Goal: Find specific page/section: Find specific page/section

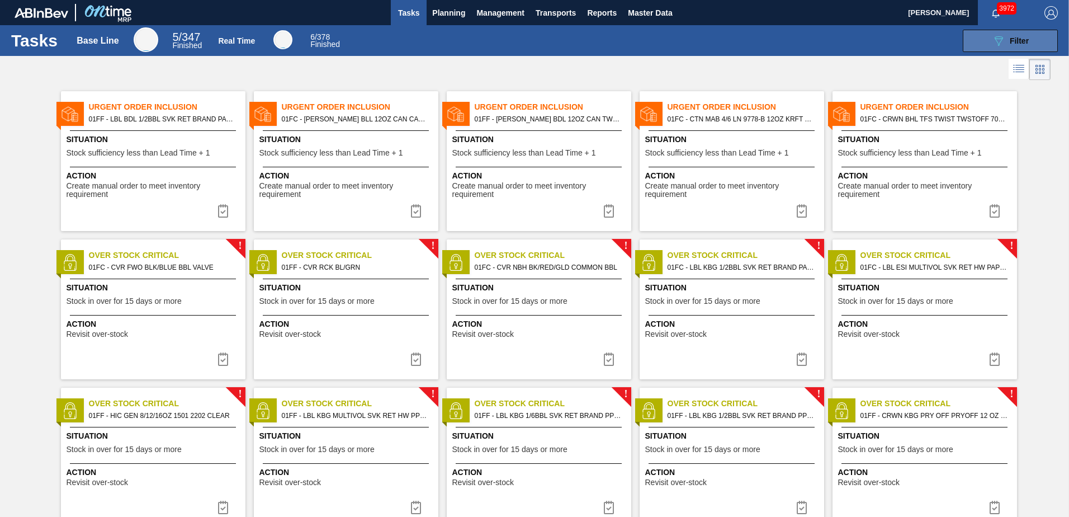
click at [1011, 37] on span "Filter" at bounding box center [1019, 40] width 19 height 9
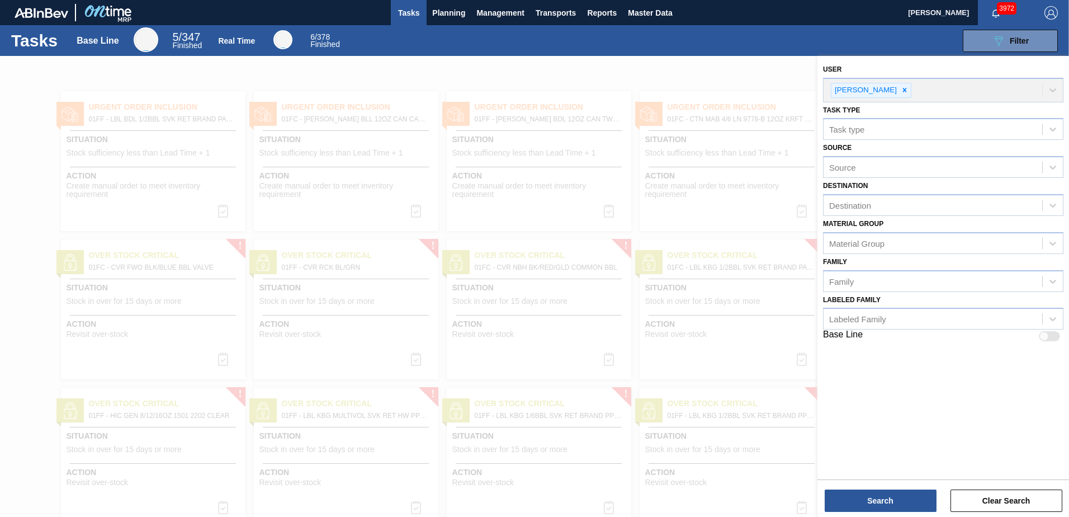
drag, startPoint x: 725, startPoint y: 65, endPoint x: 681, endPoint y: 22, distance: 60.9
click at [724, 64] on div at bounding box center [534, 314] width 1069 height 517
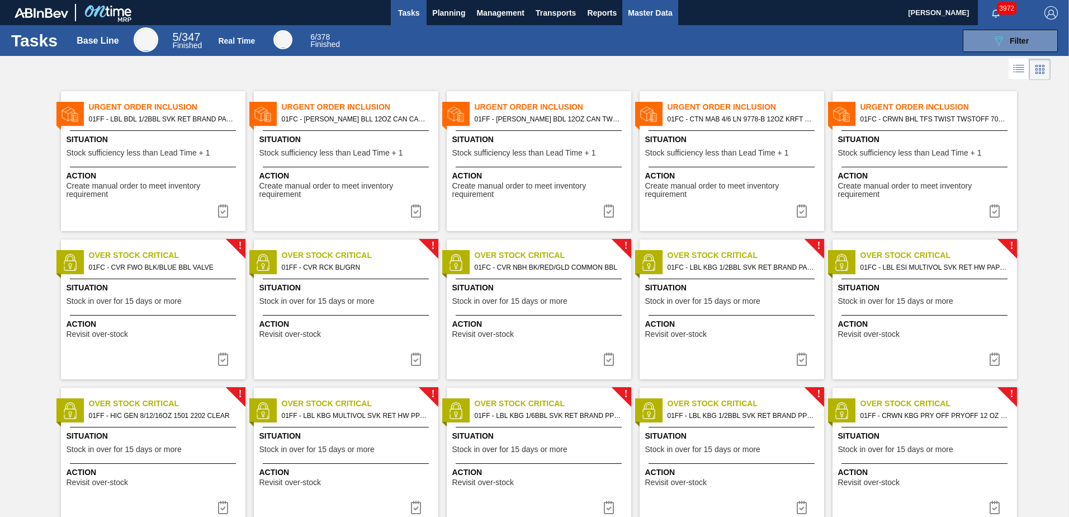
click at [658, 9] on span "Master Data" at bounding box center [650, 12] width 44 height 13
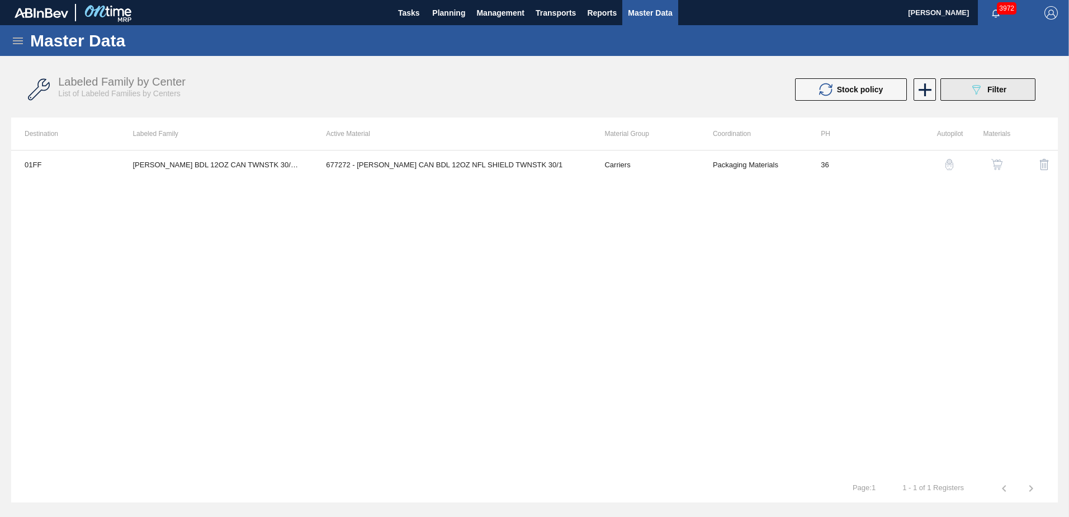
click at [985, 83] on div "089F7B8B-B2A5-4AFE-B5C0-19BA573D28AC Filter" at bounding box center [988, 89] width 37 height 13
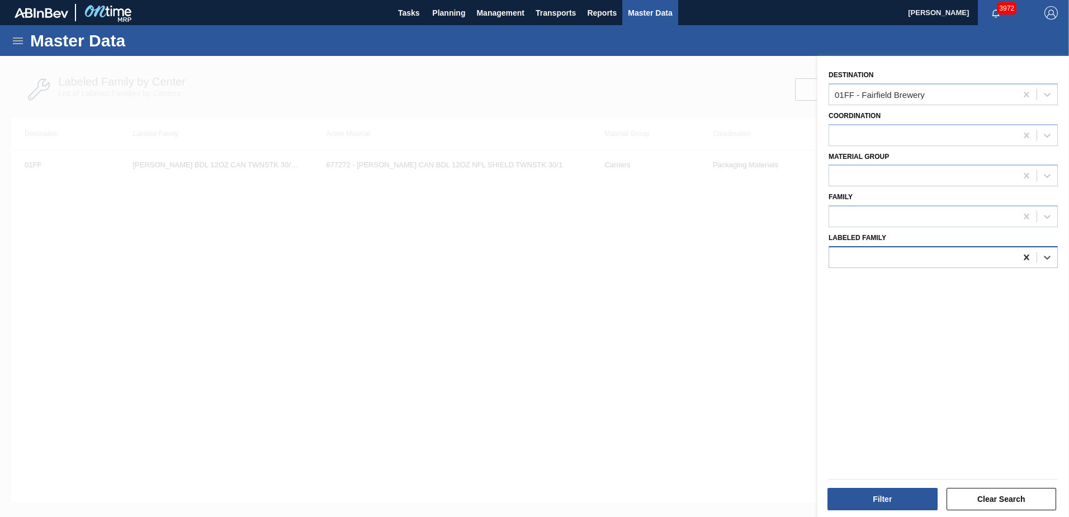
click at [1024, 257] on icon at bounding box center [1026, 257] width 5 height 6
click at [933, 138] on div at bounding box center [922, 135] width 187 height 16
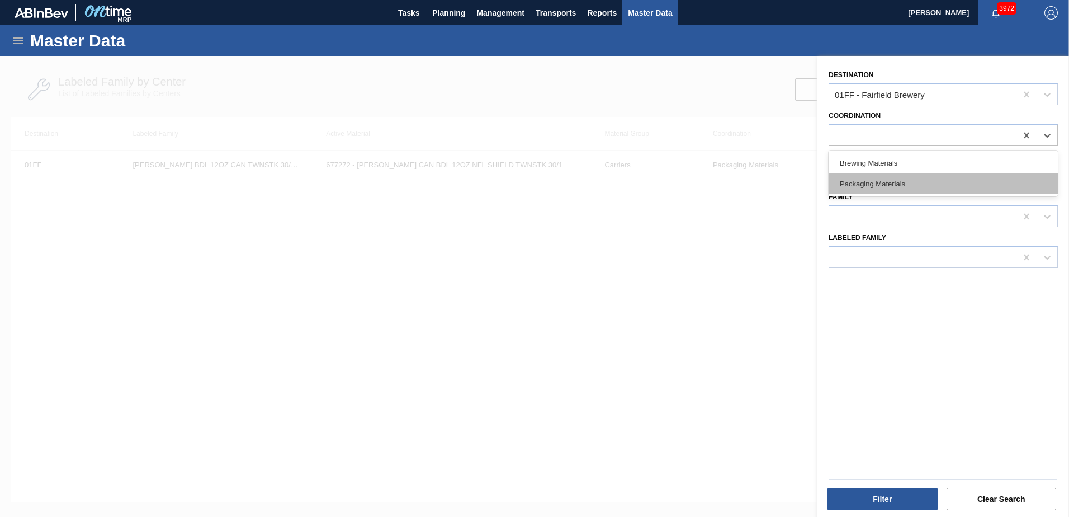
click at [927, 179] on div "Packaging Materials" at bounding box center [943, 183] width 229 height 21
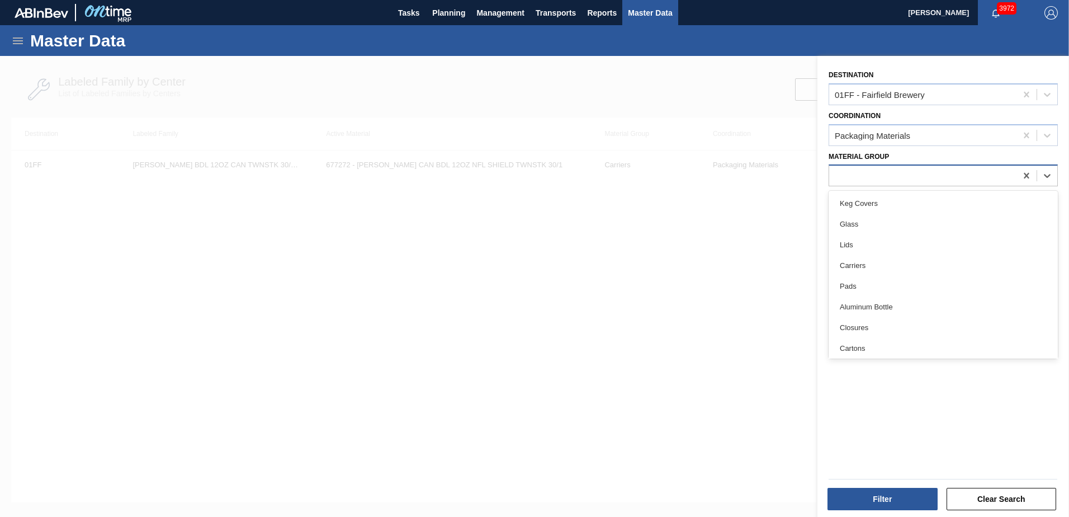
click at [921, 172] on div at bounding box center [922, 176] width 187 height 16
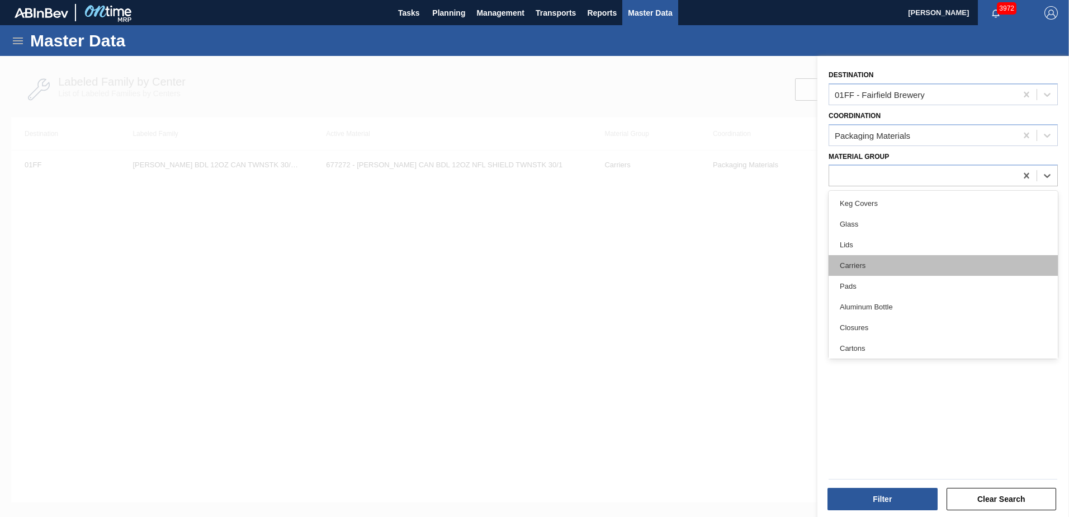
click at [907, 258] on div "Carriers" at bounding box center [943, 265] width 229 height 21
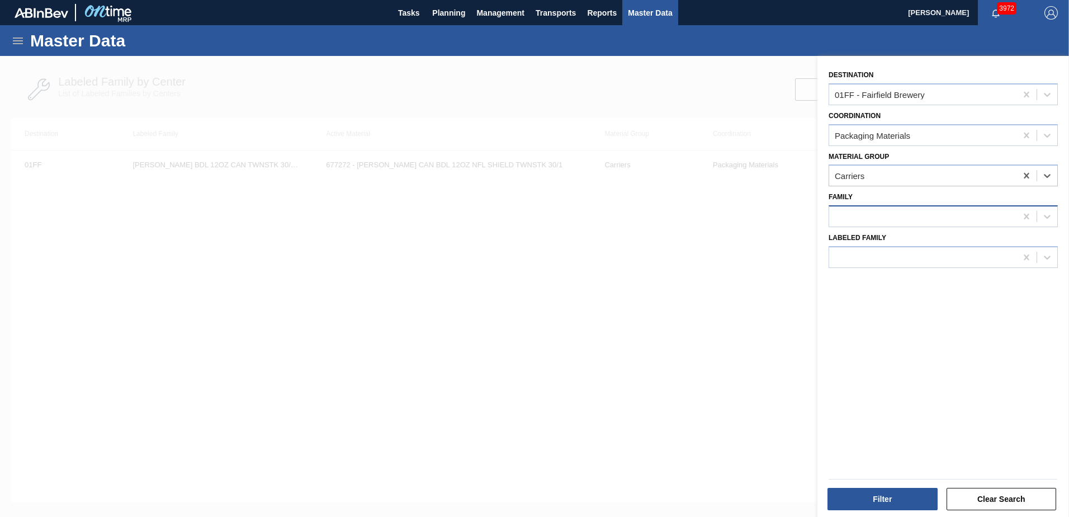
click at [906, 220] on div at bounding box center [922, 217] width 187 height 16
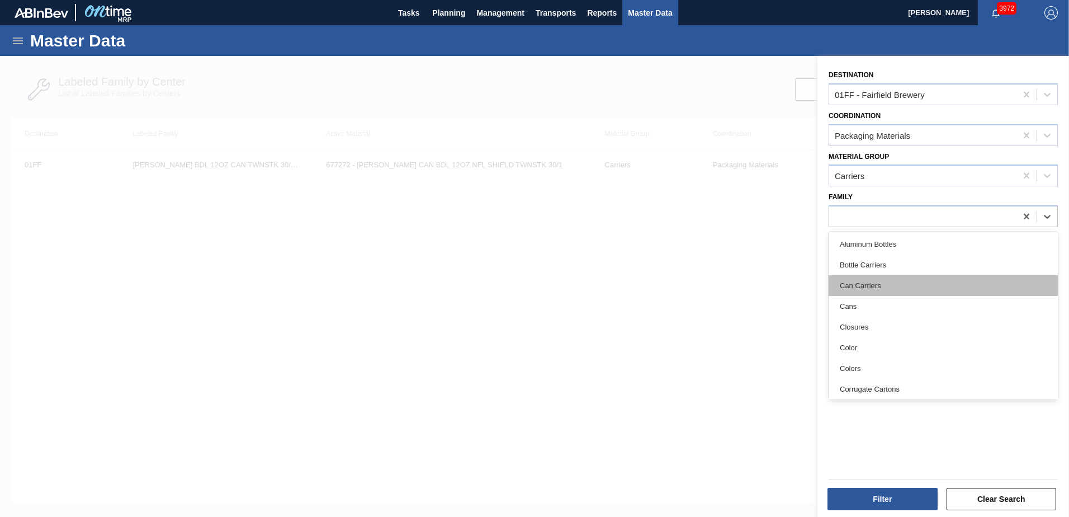
click at [910, 277] on div "Can Carriers" at bounding box center [943, 285] width 229 height 21
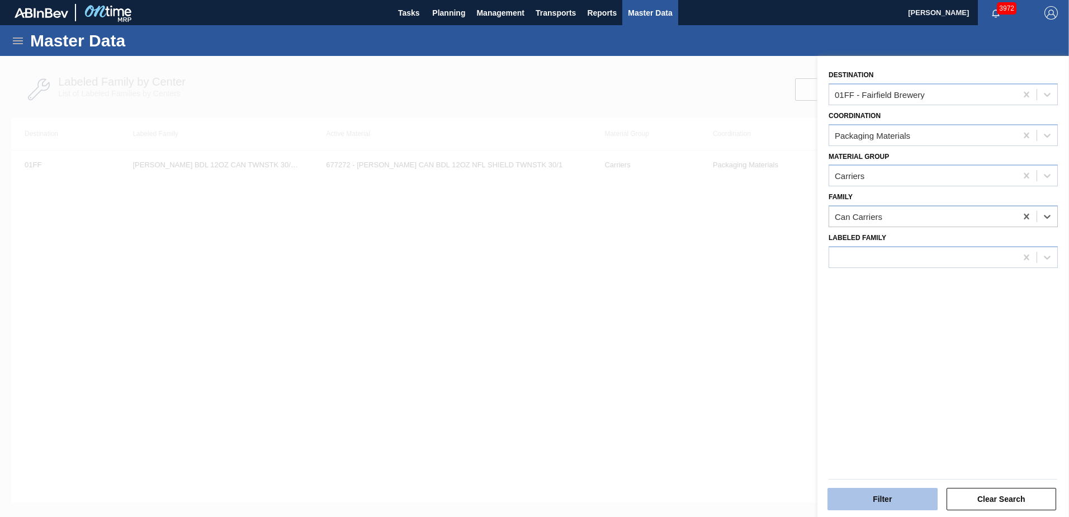
click at [900, 492] on button "Filter" at bounding box center [883, 499] width 110 height 22
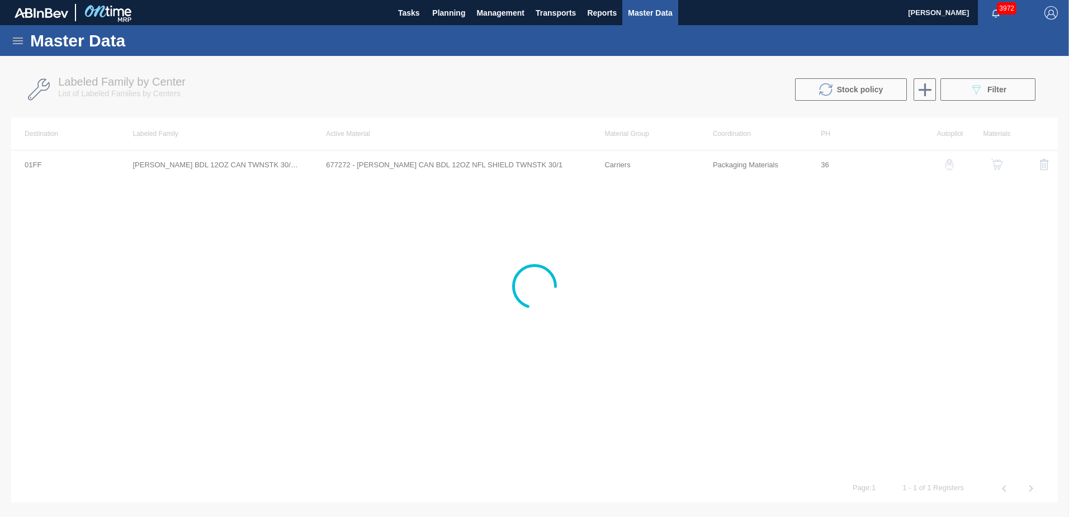
click at [19, 40] on icon at bounding box center [18, 40] width 10 height 7
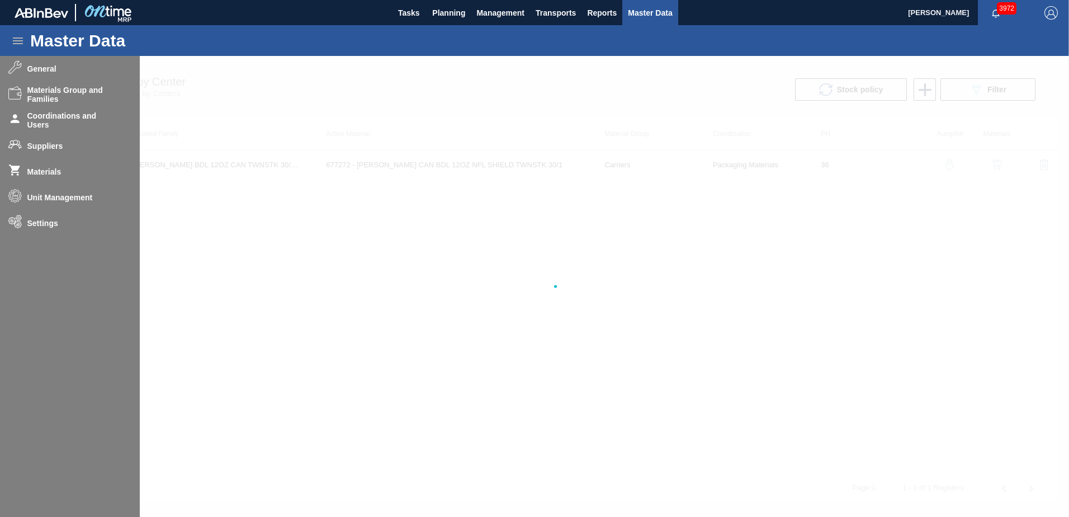
click at [272, 266] on div at bounding box center [534, 286] width 1069 height 461
click at [615, 241] on div at bounding box center [534, 286] width 1069 height 461
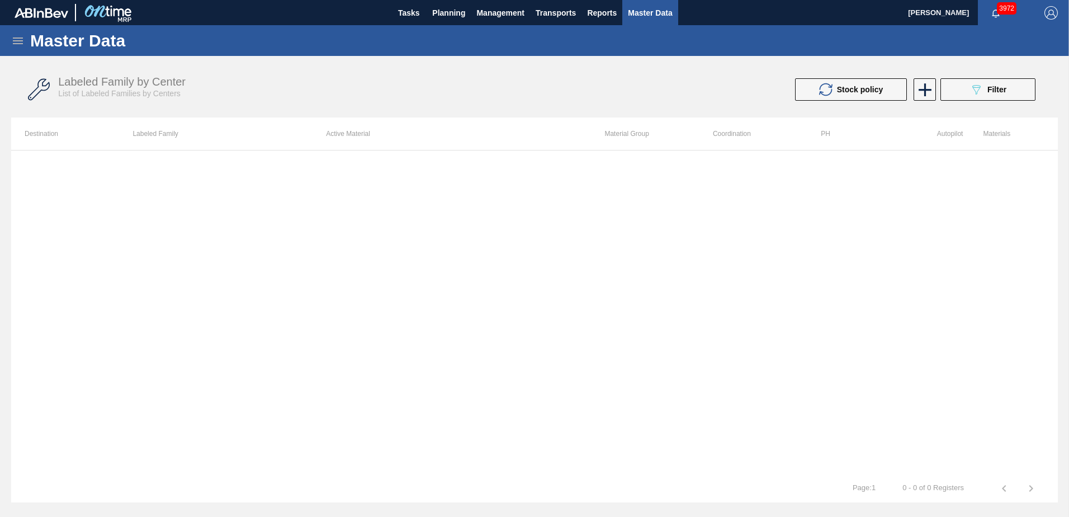
click at [636, 271] on div at bounding box center [534, 312] width 1047 height 324
click at [965, 89] on button "089F7B8B-B2A5-4AFE-B5C0-19BA573D28AC Filter" at bounding box center [987, 89] width 95 height 22
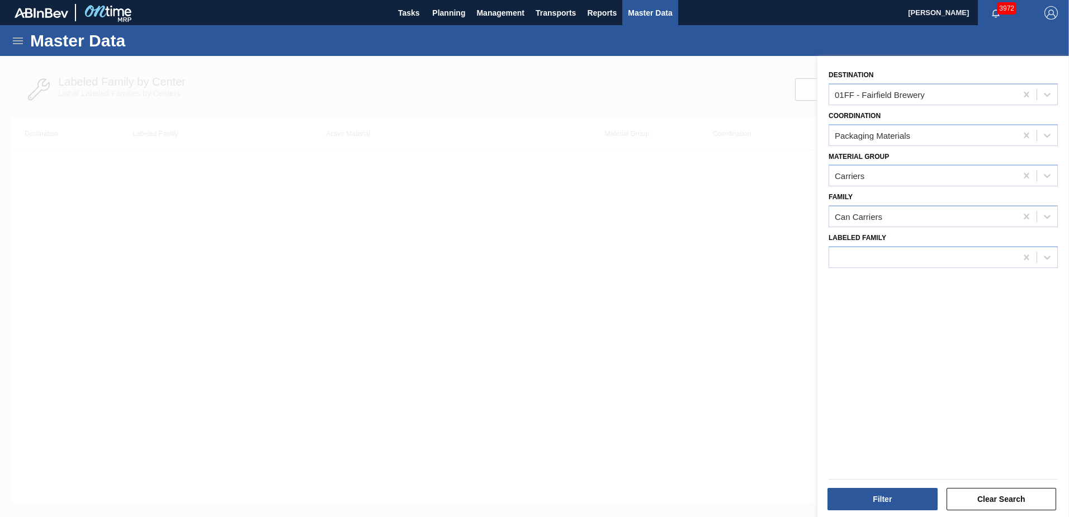
click at [319, 217] on div at bounding box center [534, 314] width 1069 height 517
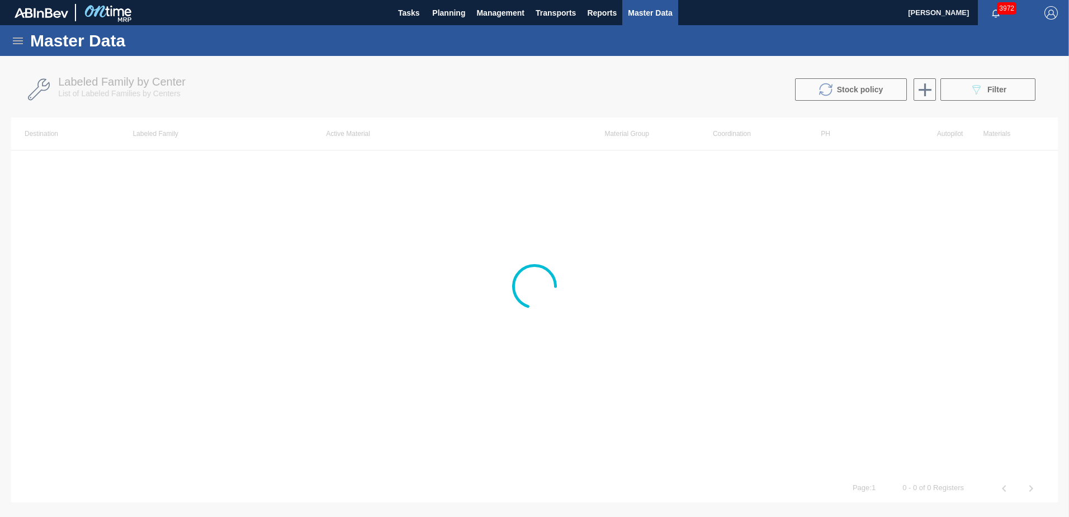
click at [420, 216] on div at bounding box center [534, 286] width 1069 height 461
click at [20, 35] on icon at bounding box center [17, 40] width 13 height 13
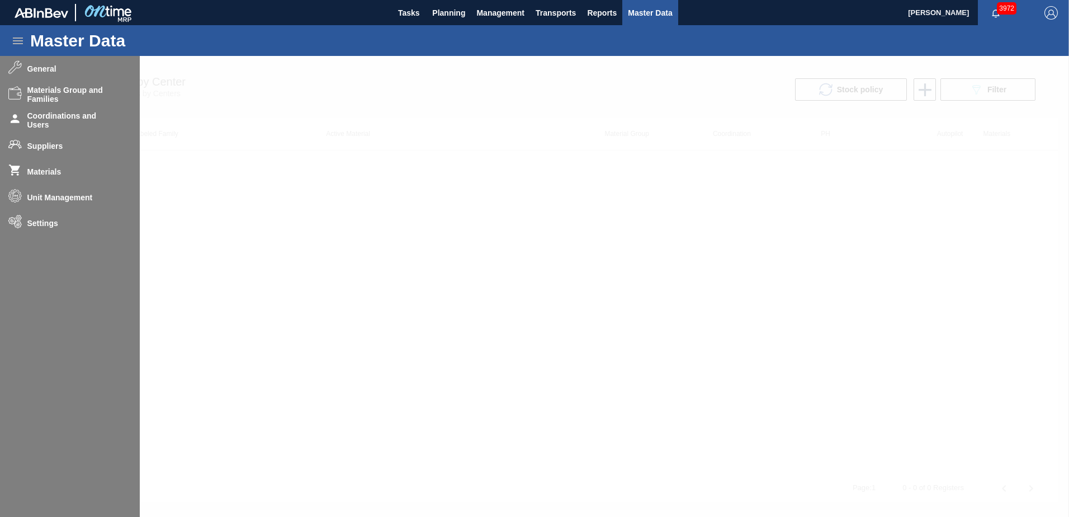
click at [41, 171] on div at bounding box center [534, 286] width 1069 height 461
click at [276, 170] on div at bounding box center [534, 286] width 1069 height 461
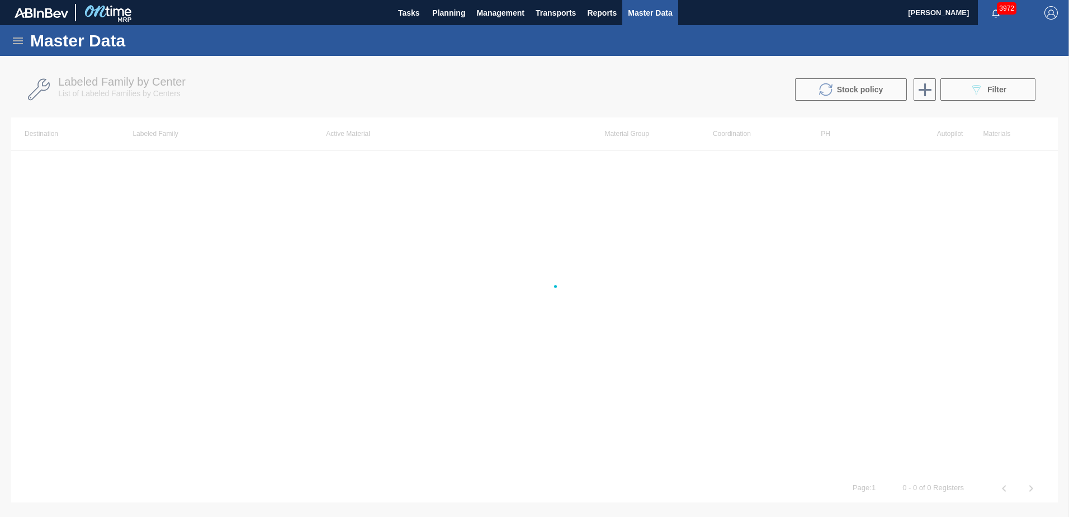
click at [916, 282] on div at bounding box center [534, 286] width 1069 height 461
click at [401, 12] on span "Tasks" at bounding box center [408, 12] width 25 height 13
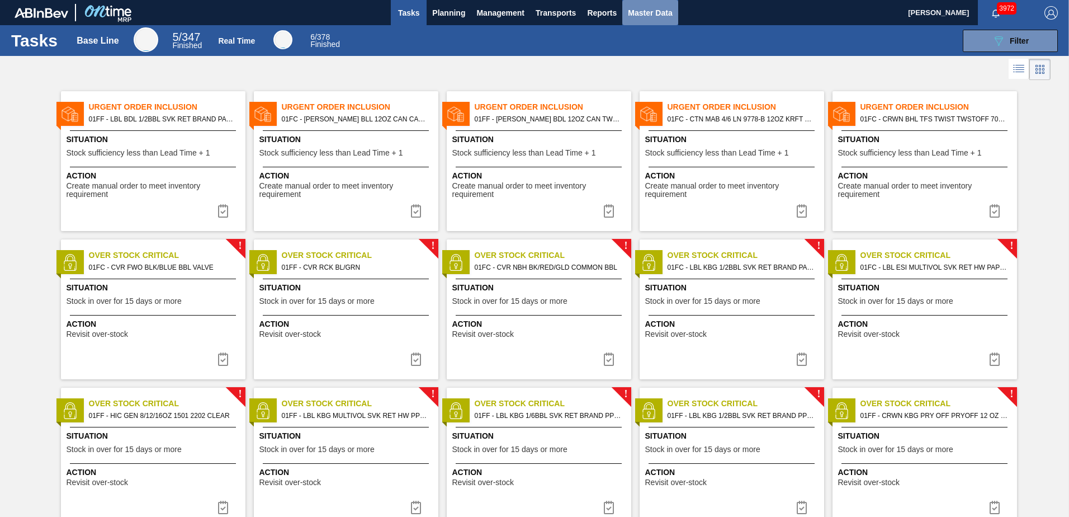
click at [636, 20] on button "Master Data" at bounding box center [649, 12] width 55 height 25
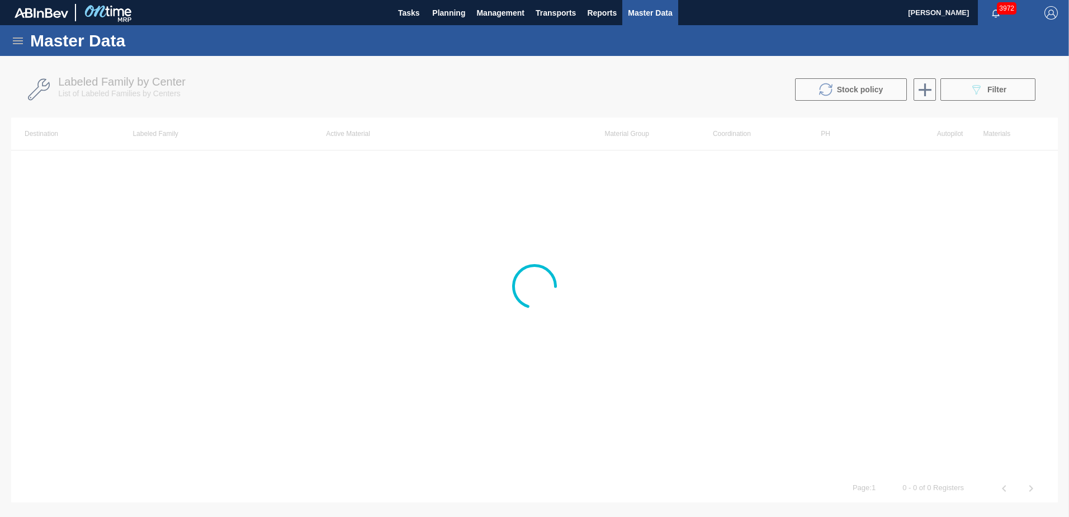
click at [17, 39] on icon at bounding box center [17, 40] width 13 height 13
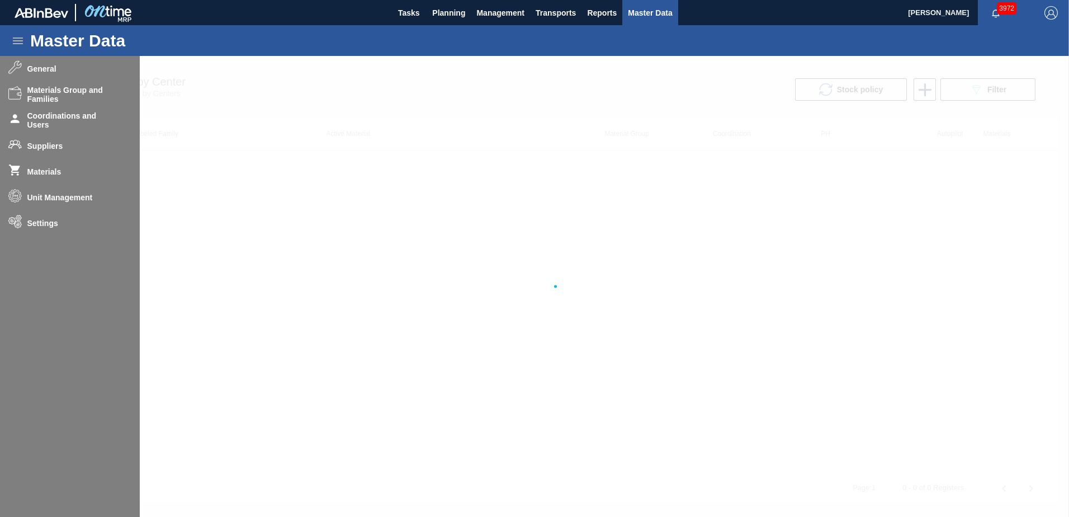
click at [48, 172] on div at bounding box center [534, 286] width 1069 height 461
click at [341, 173] on div at bounding box center [534, 286] width 1069 height 461
drag, startPoint x: 337, startPoint y: 1, endPoint x: 661, endPoint y: 183, distance: 372.2
click at [656, 193] on div at bounding box center [534, 286] width 1069 height 461
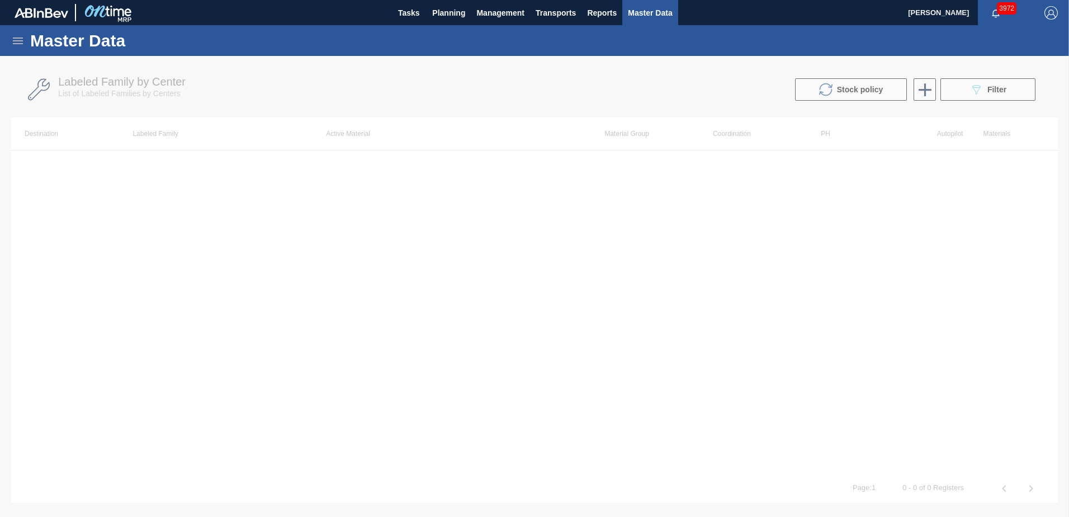
click at [21, 39] on icon at bounding box center [17, 40] width 13 height 13
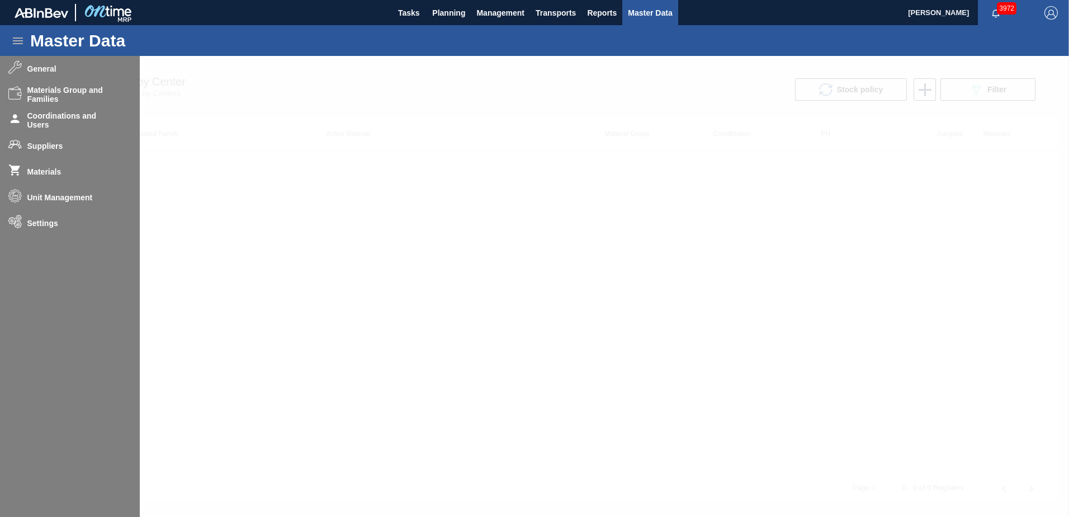
click at [51, 171] on div at bounding box center [534, 286] width 1069 height 461
click at [41, 70] on div at bounding box center [534, 286] width 1069 height 461
drag, startPoint x: 50, startPoint y: 143, endPoint x: 48, endPoint y: 136, distance: 6.4
click at [48, 141] on div at bounding box center [534, 286] width 1069 height 461
click at [48, 117] on div at bounding box center [534, 286] width 1069 height 461
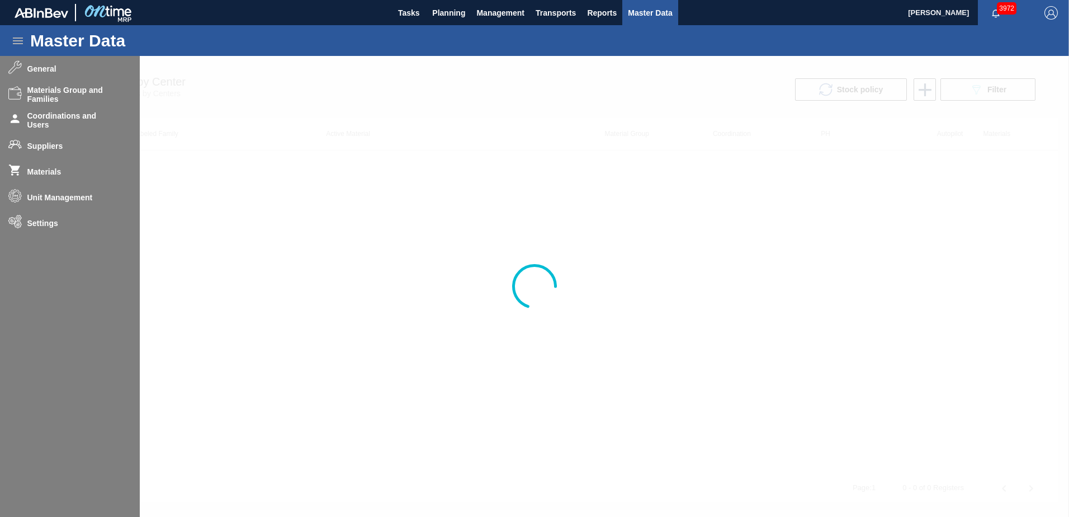
click at [325, 130] on div at bounding box center [534, 286] width 1069 height 461
drag, startPoint x: 746, startPoint y: 1, endPoint x: 518, endPoint y: 186, distance: 293.0
click at [518, 186] on div at bounding box center [534, 286] width 1069 height 461
click at [1013, 169] on div at bounding box center [534, 286] width 1069 height 461
click at [992, 91] on div at bounding box center [534, 286] width 1069 height 461
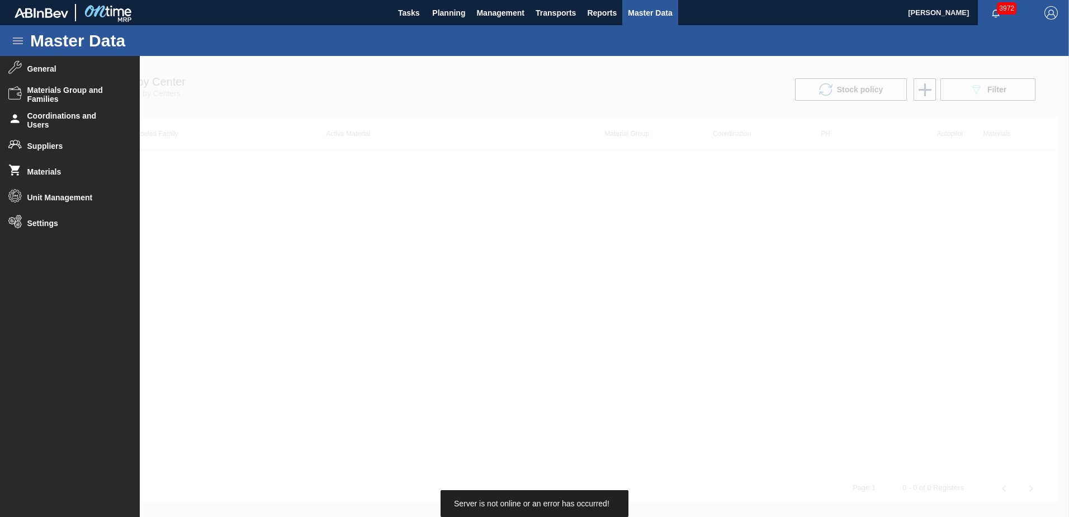
drag, startPoint x: 670, startPoint y: 237, endPoint x: 850, endPoint y: 168, distance: 192.5
click at [697, 220] on div at bounding box center [534, 286] width 1069 height 461
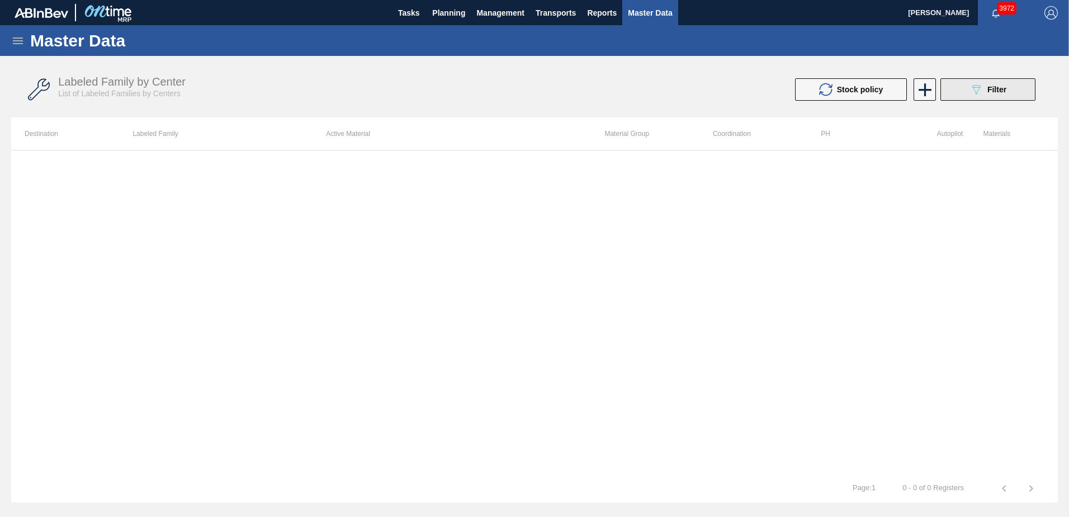
click at [989, 81] on button "089F7B8B-B2A5-4AFE-B5C0-19BA573D28AC Filter" at bounding box center [987, 89] width 95 height 22
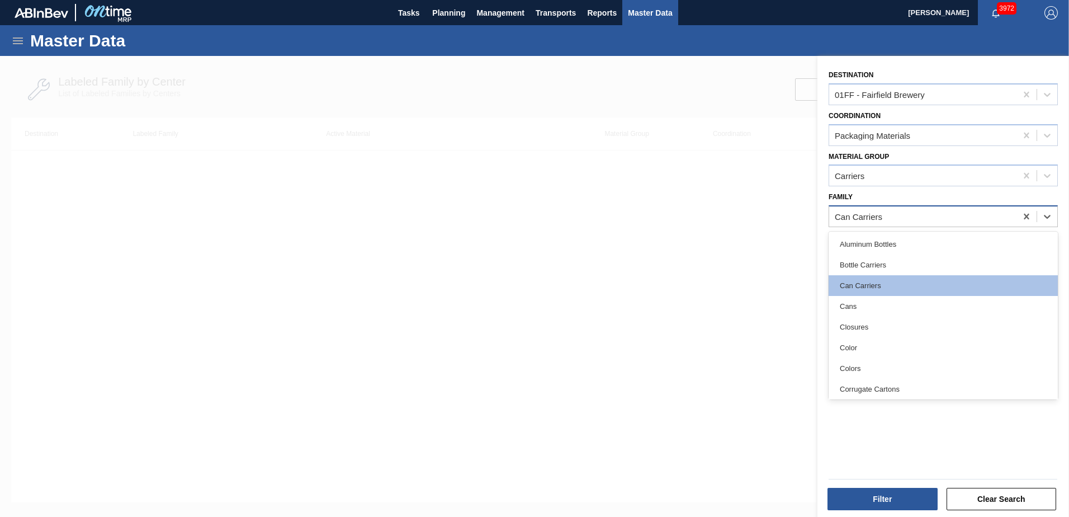
click at [944, 212] on div "Can Carriers" at bounding box center [922, 217] width 187 height 16
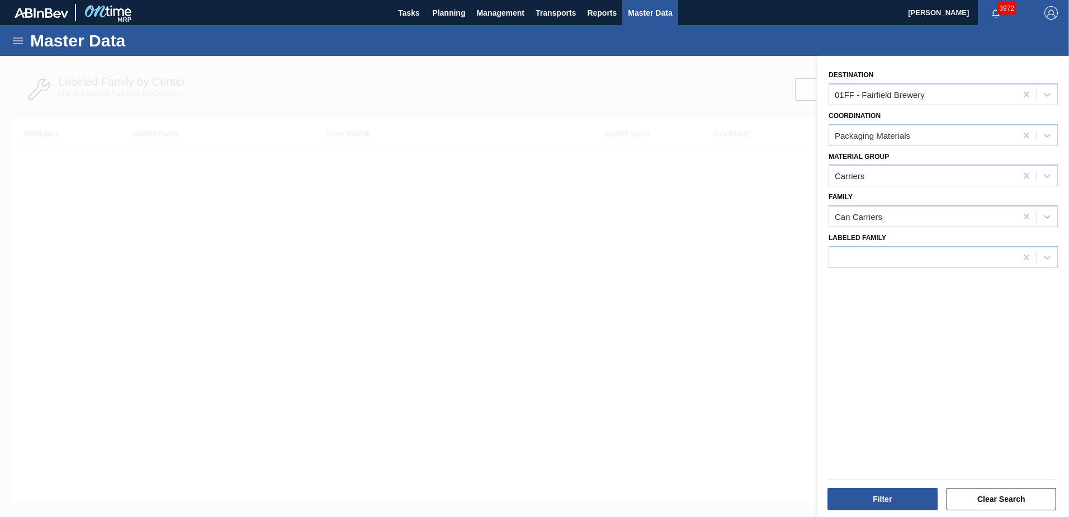
click at [956, 329] on div "Destination 01FF - Fairfield Brewery Coordination Packaging Materials Material …" at bounding box center [943, 288] width 252 height 464
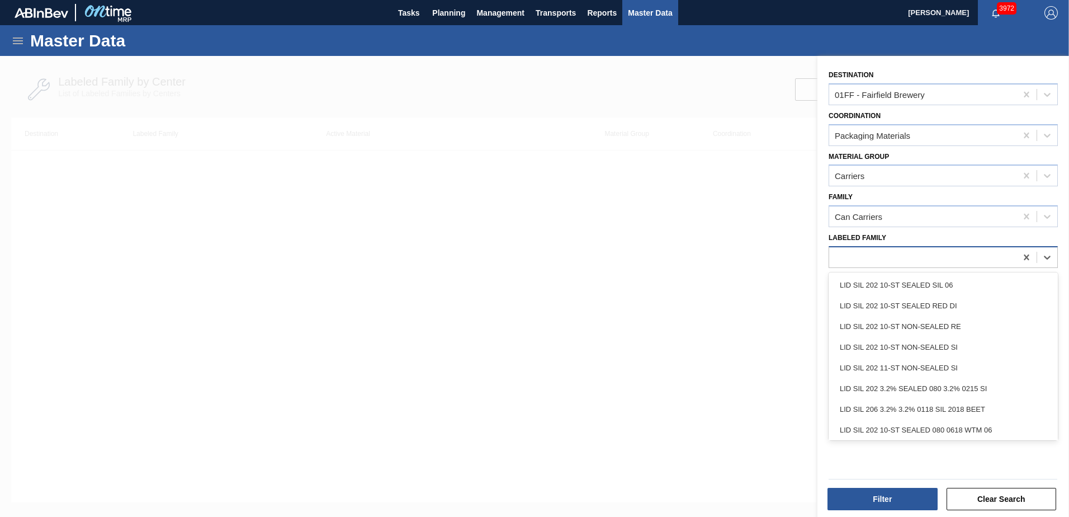
click at [908, 258] on div at bounding box center [922, 257] width 187 height 16
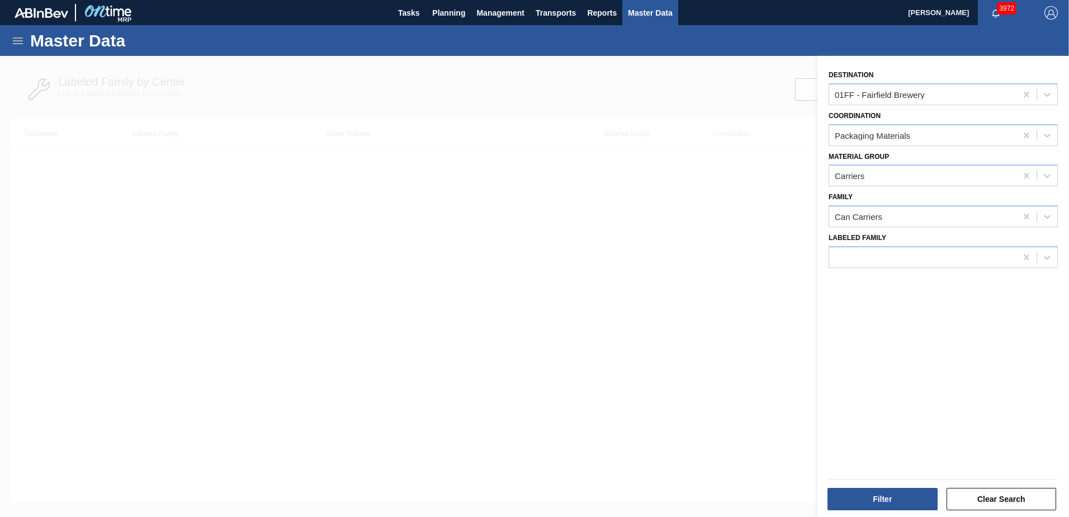
click at [758, 301] on div at bounding box center [534, 314] width 1069 height 517
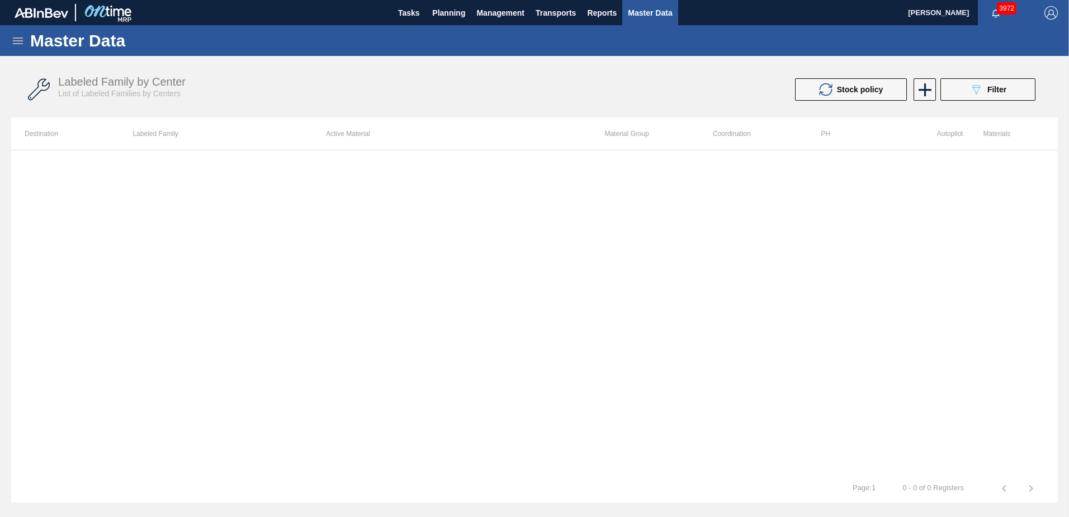
click at [20, 41] on icon at bounding box center [17, 40] width 13 height 13
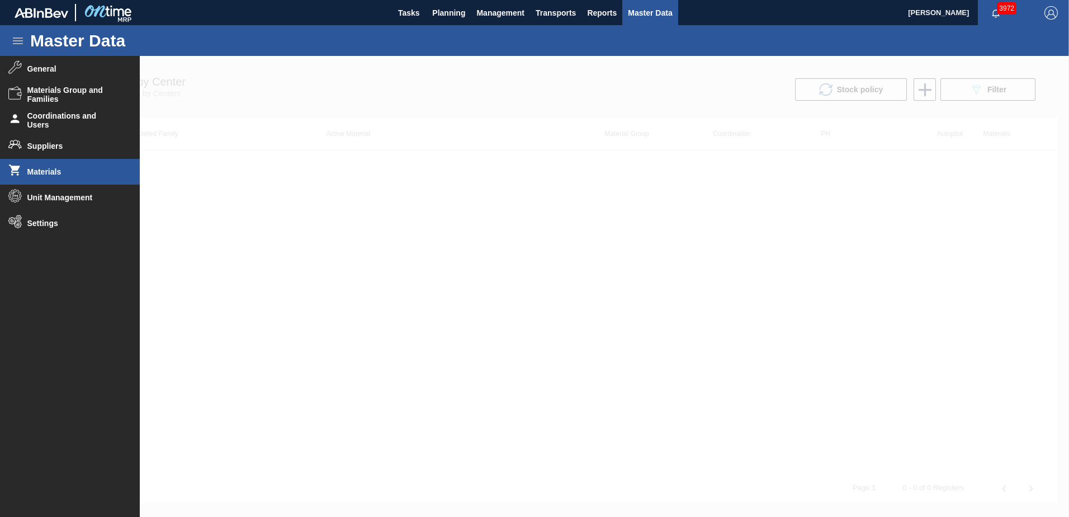
click at [47, 171] on span "Materials" at bounding box center [73, 171] width 92 height 9
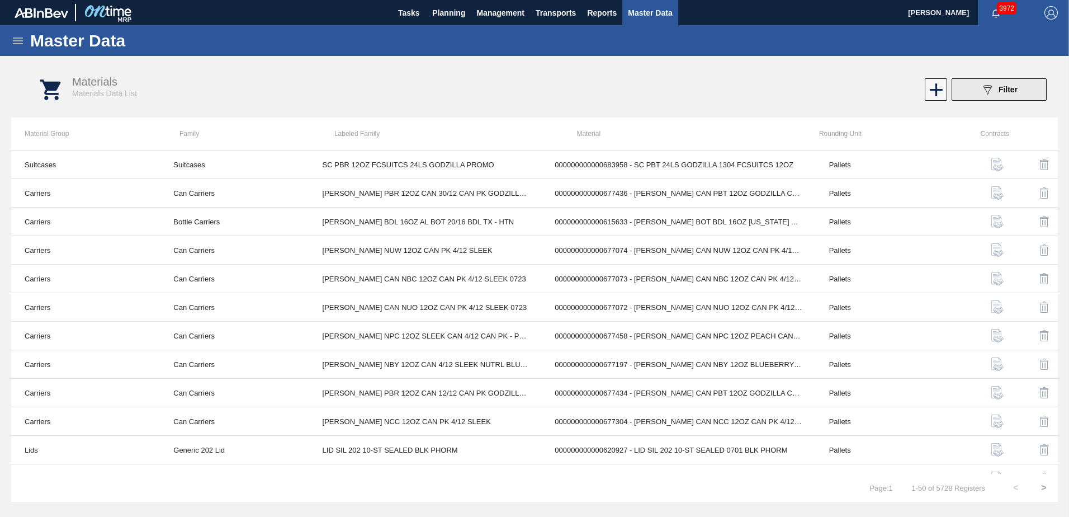
click at [1027, 88] on button "089F7B8B-B2A5-4AFE-B5C0-19BA573D28AC Filter" at bounding box center [999, 89] width 95 height 22
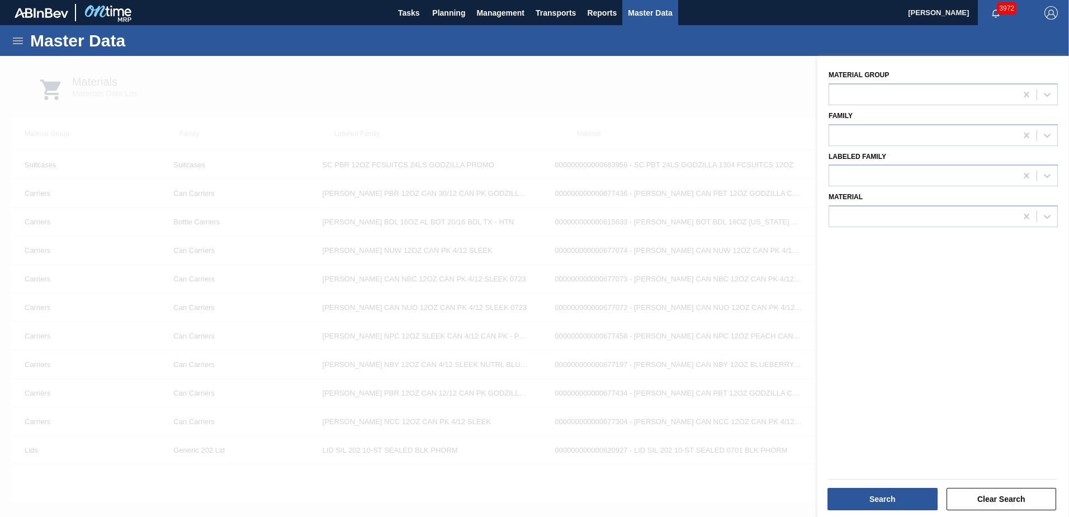
click at [869, 212] on div at bounding box center [922, 217] width 187 height 16
type input "677447"
click at [872, 246] on div "No options" at bounding box center [943, 243] width 229 height 19
click at [875, 210] on div "677447" at bounding box center [922, 217] width 187 height 16
click at [875, 210] on div at bounding box center [922, 217] width 187 height 16
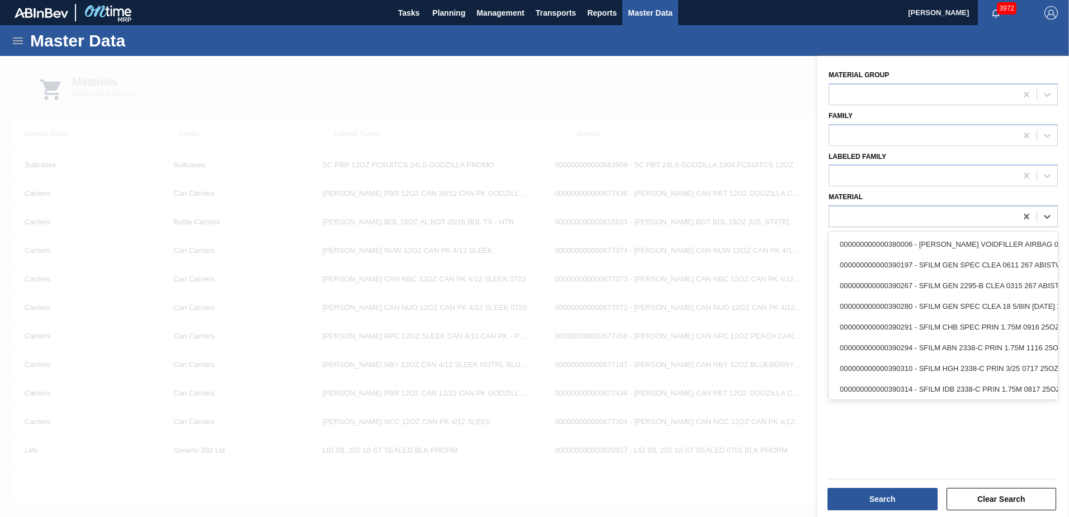
click at [916, 438] on div "Material Group Family Labeled Family Material option 000000000000390314 - SFILM…" at bounding box center [943, 288] width 252 height 464
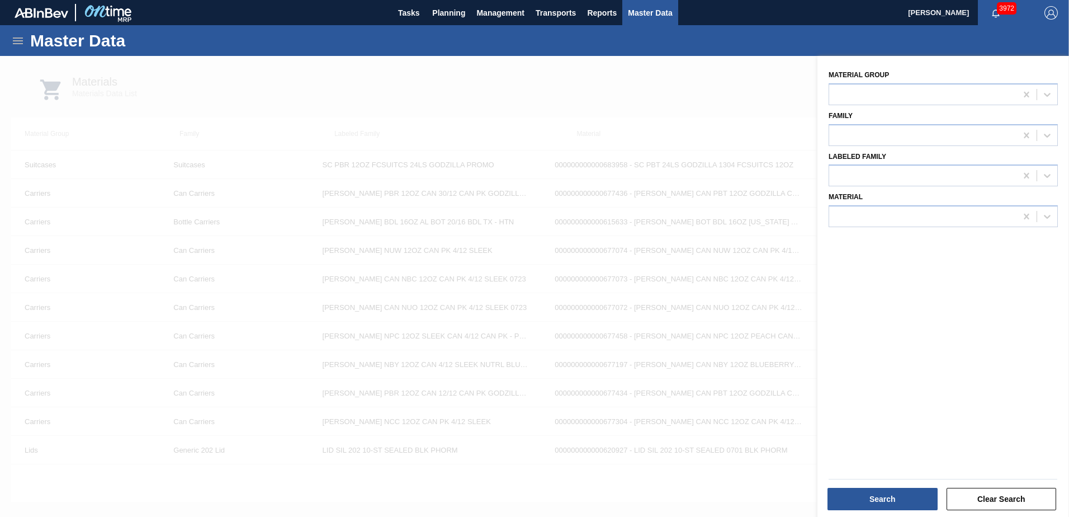
click at [535, 69] on div at bounding box center [534, 314] width 1069 height 517
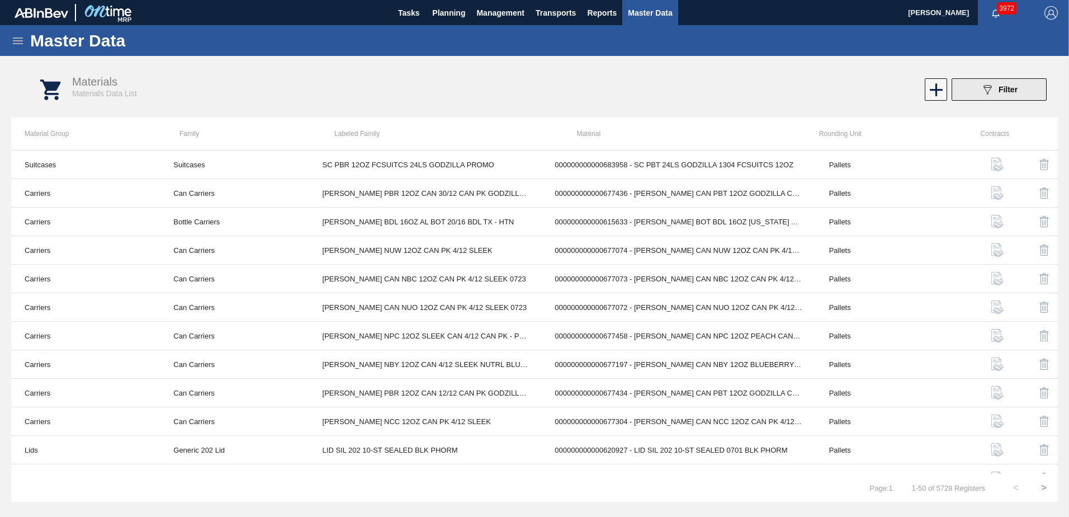
click at [983, 89] on icon "089F7B8B-B2A5-4AFE-B5C0-19BA573D28AC" at bounding box center [987, 89] width 13 height 13
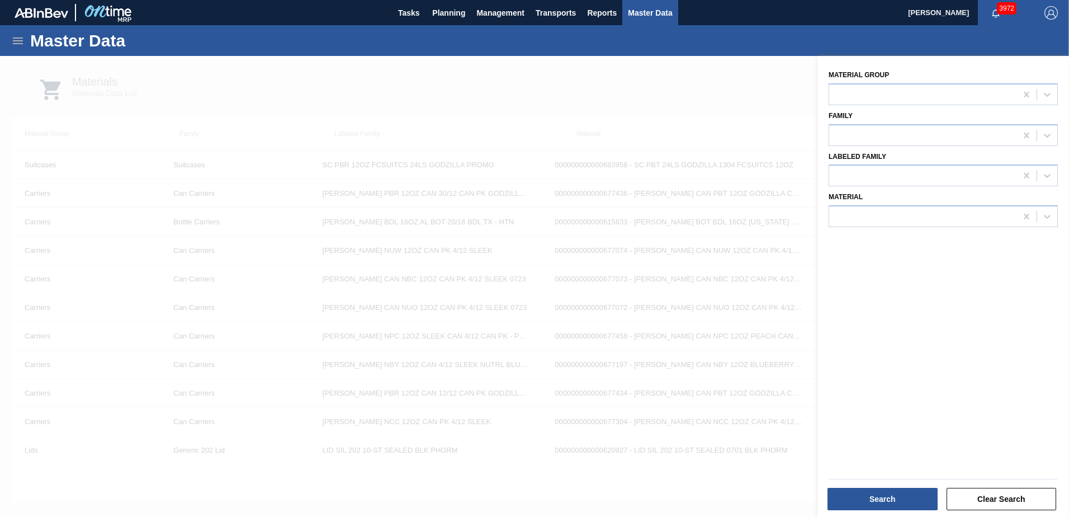
click at [602, 89] on div at bounding box center [534, 314] width 1069 height 517
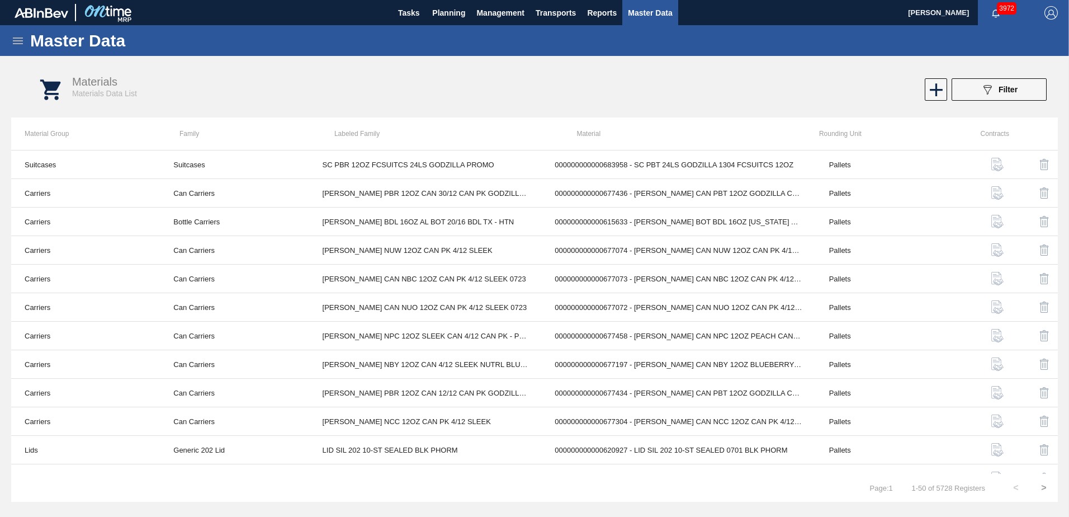
click at [14, 40] on icon at bounding box center [17, 40] width 13 height 13
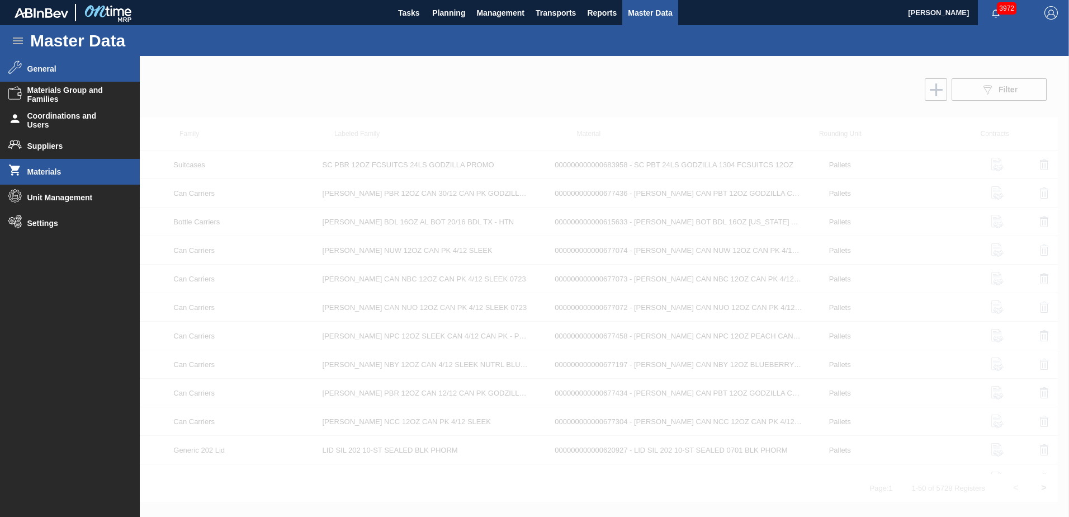
click at [50, 68] on span "General" at bounding box center [73, 68] width 92 height 9
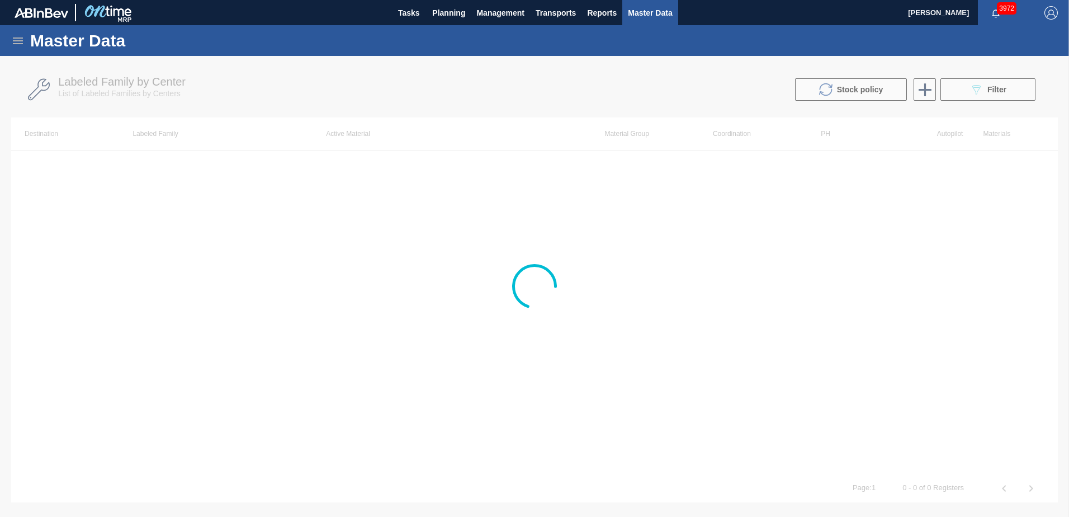
click at [13, 39] on icon at bounding box center [17, 40] width 13 height 13
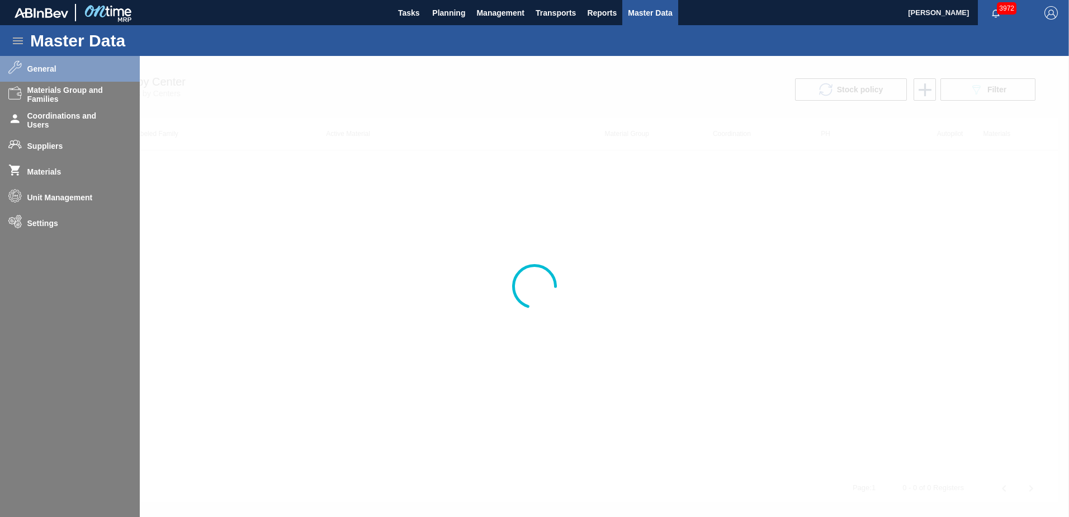
click at [48, 91] on div at bounding box center [534, 286] width 1069 height 461
click at [357, 249] on div at bounding box center [534, 286] width 1069 height 461
